Goal: Information Seeking & Learning: Understand process/instructions

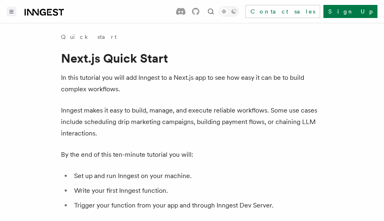
click at [16, 15] on button "Toggle navigation" at bounding box center [12, 12] width 10 height 10
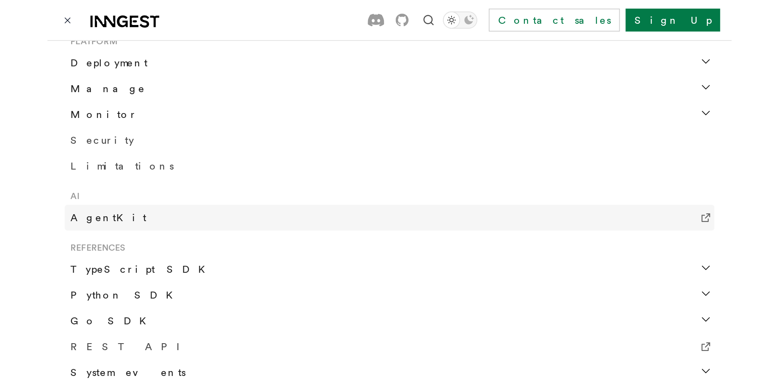
scroll to position [432, 0]
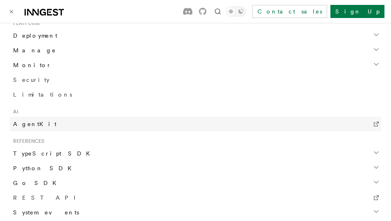
click at [44, 120] on link "AgentKit" at bounding box center [195, 124] width 371 height 15
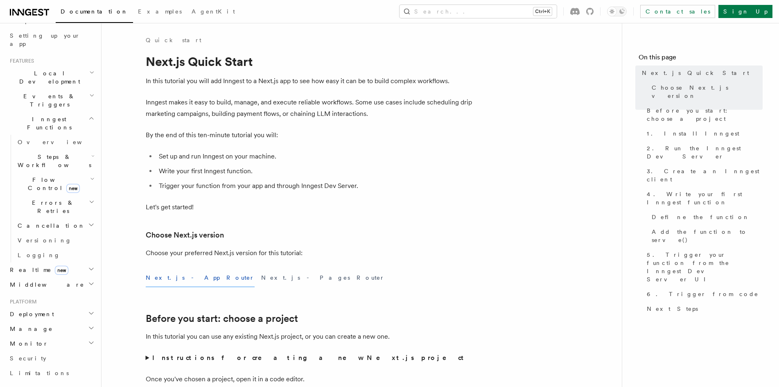
scroll to position [151, 0]
click at [91, 152] on icon "button" at bounding box center [92, 155] width 3 height 7
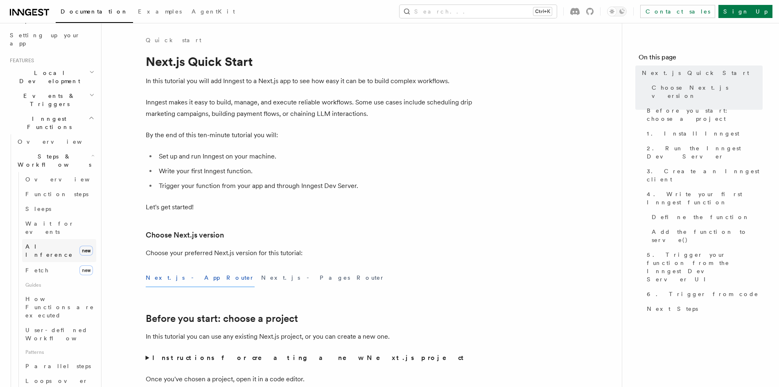
click at [43, 221] on span "AI Inference" at bounding box center [48, 250] width 47 height 15
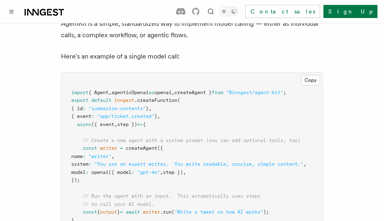
scroll to position [2530, 0]
click at [245, 91] on pre "import { Agent , agenticOpenai as openai , createAgent } from "@inngest/agent-k…" at bounding box center [191, 160] width 261 height 176
click at [72, 97] on span "export" at bounding box center [79, 100] width 17 height 6
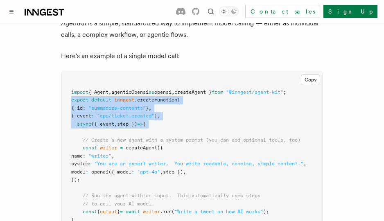
drag, startPoint x: 72, startPoint y: 89, endPoint x: 161, endPoint y: 120, distance: 94.7
type textarea "**********"
click at [161, 120] on pre "import { Agent , agenticOpenai as openai , createAgent } from "@inngest/agent-k…" at bounding box center [191, 160] width 261 height 176
click at [172, 113] on pre "import { Agent , agenticOpenai as openai , createAgent } from "@inngest/agent-k…" at bounding box center [191, 160] width 261 height 176
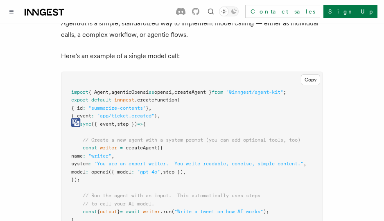
click at [165, 140] on pre "import { Agent , agenticOpenai as openai , createAgent } from "@inngest/agent-k…" at bounding box center [191, 160] width 261 height 176
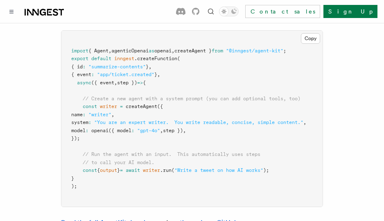
scroll to position [2572, 0]
drag, startPoint x: 83, startPoint y: 95, endPoint x: 110, endPoint y: 128, distance: 43.9
click at [110, 128] on pre "import { Agent , agenticOpenai as openai , createAgent } from "@inngest/agent-k…" at bounding box center [191, 118] width 261 height 176
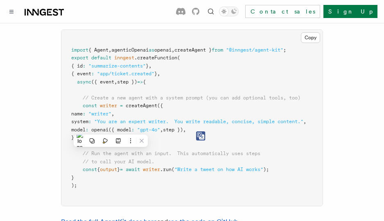
copy code "const writer = createAgent ({ name : "writer" , system : "You are an expert wri…"
